Goal: Information Seeking & Learning: Check status

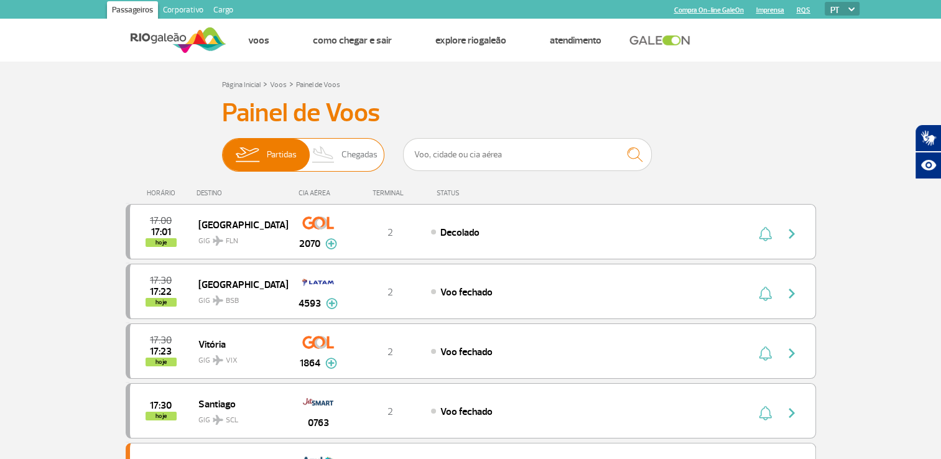
click at [338, 151] on img at bounding box center [323, 155] width 37 height 32
click at [222, 149] on input "Partidas Chegadas" at bounding box center [222, 149] width 0 height 0
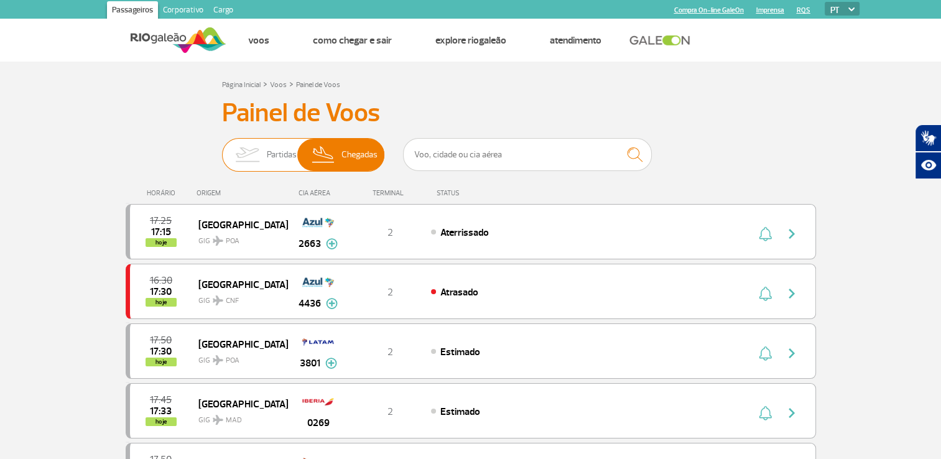
click at [268, 157] on span "Partidas" at bounding box center [282, 155] width 30 height 32
click at [222, 149] on input "Partidas Chegadas" at bounding box center [222, 149] width 0 height 0
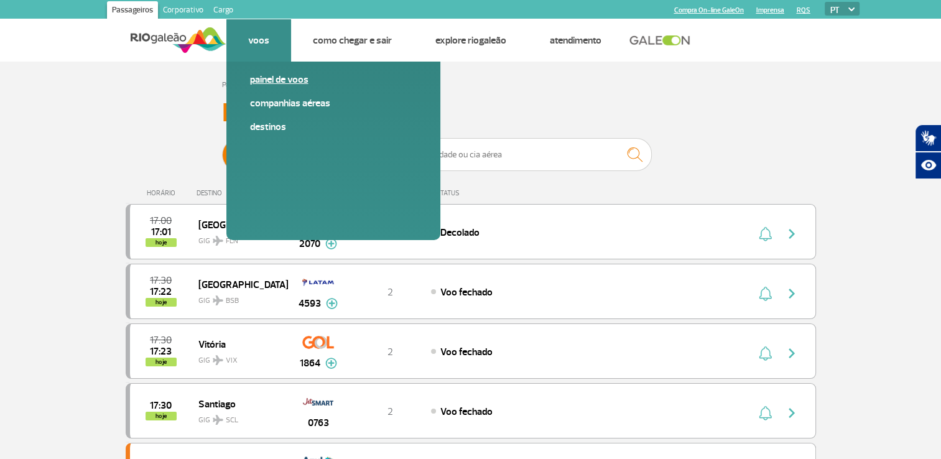
click at [259, 78] on link "Painel de voos" at bounding box center [333, 80] width 167 height 14
click at [261, 76] on link "Painel de voos" at bounding box center [333, 80] width 167 height 14
click at [262, 76] on link "Painel de voos" at bounding box center [333, 80] width 167 height 14
click at [277, 78] on link "Painel de voos" at bounding box center [333, 80] width 167 height 14
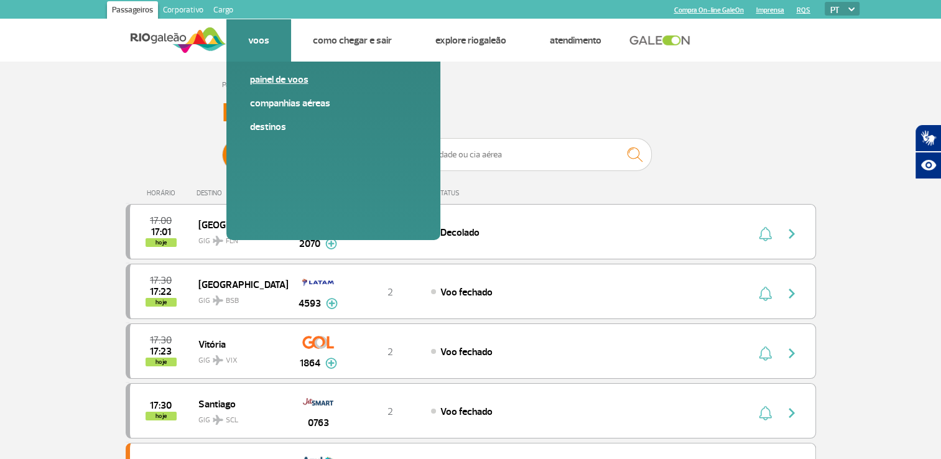
click at [277, 78] on link "Painel de voos" at bounding box center [333, 80] width 167 height 14
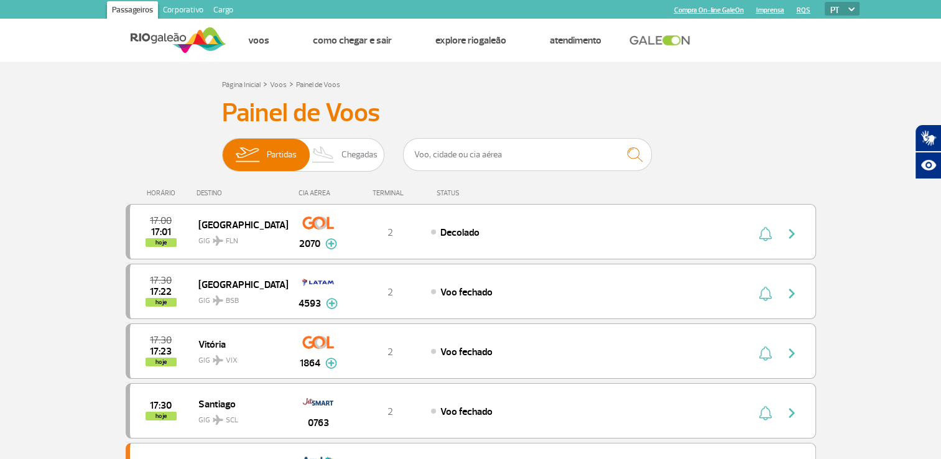
click at [155, 38] on img at bounding box center [179, 40] width 96 height 30
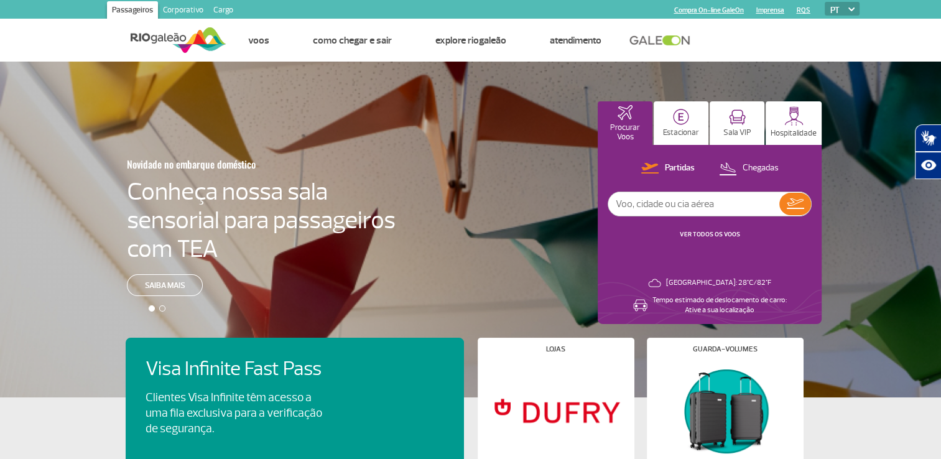
click at [715, 233] on link "VER TODOS OS VOOS" at bounding box center [709, 234] width 60 height 8
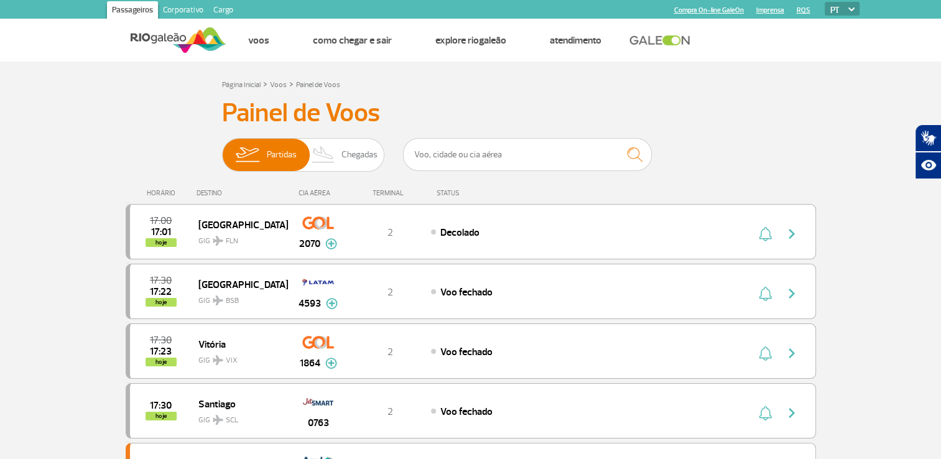
click at [668, 39] on link at bounding box center [662, 40] width 67 height 11
